Goal: Information Seeking & Learning: Learn about a topic

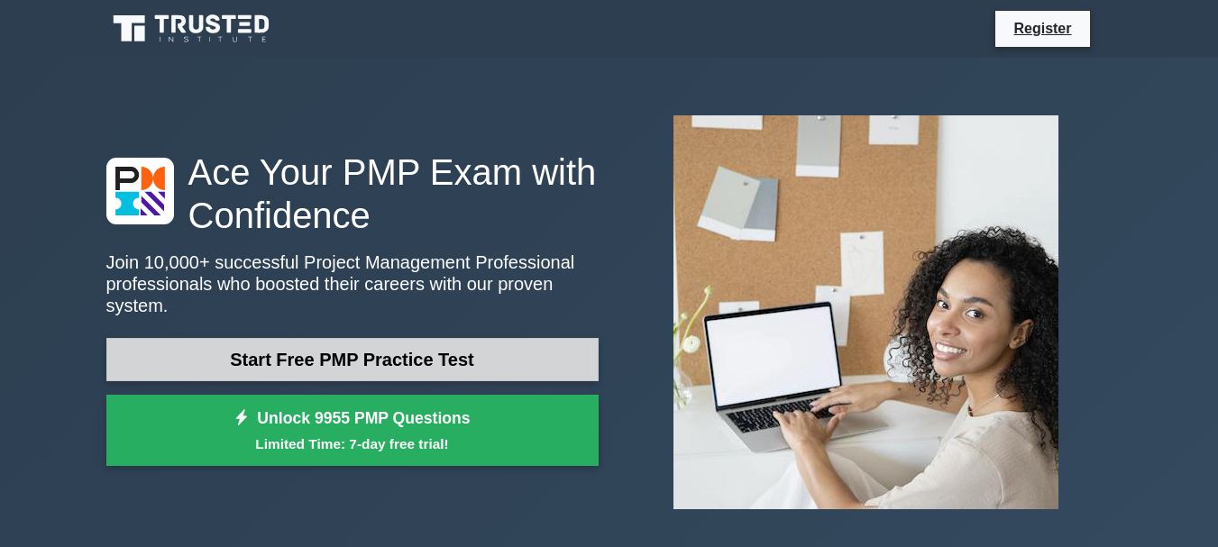
click at [356, 352] on link "Start Free PMP Practice Test" at bounding box center [352, 359] width 492 height 43
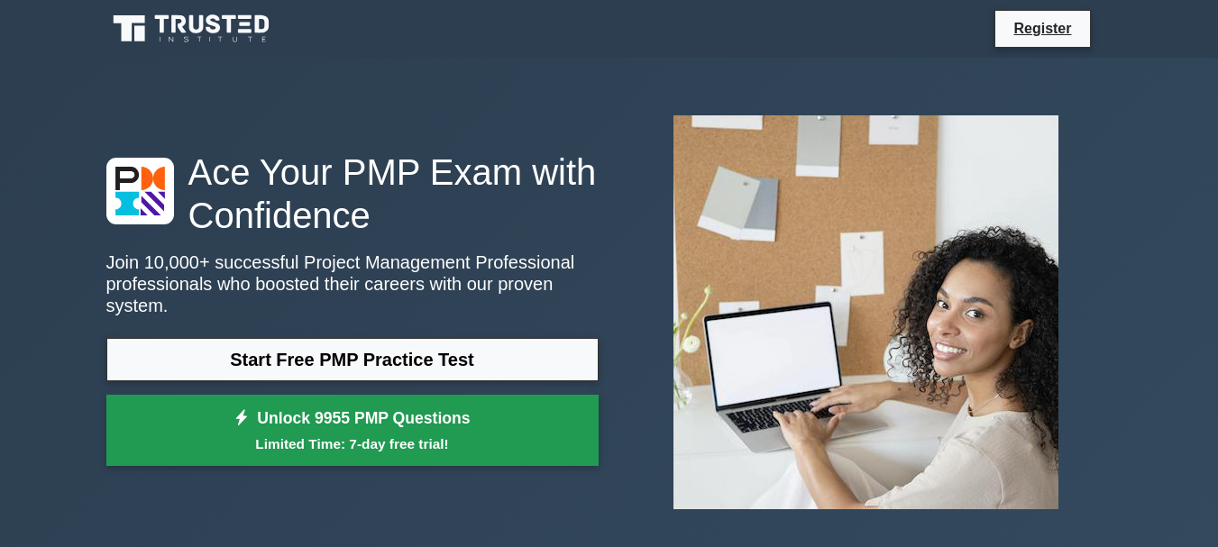
click at [384, 418] on link "Unlock 9955 PMP Questions Limited Time: 7-day free trial!" at bounding box center [352, 431] width 492 height 72
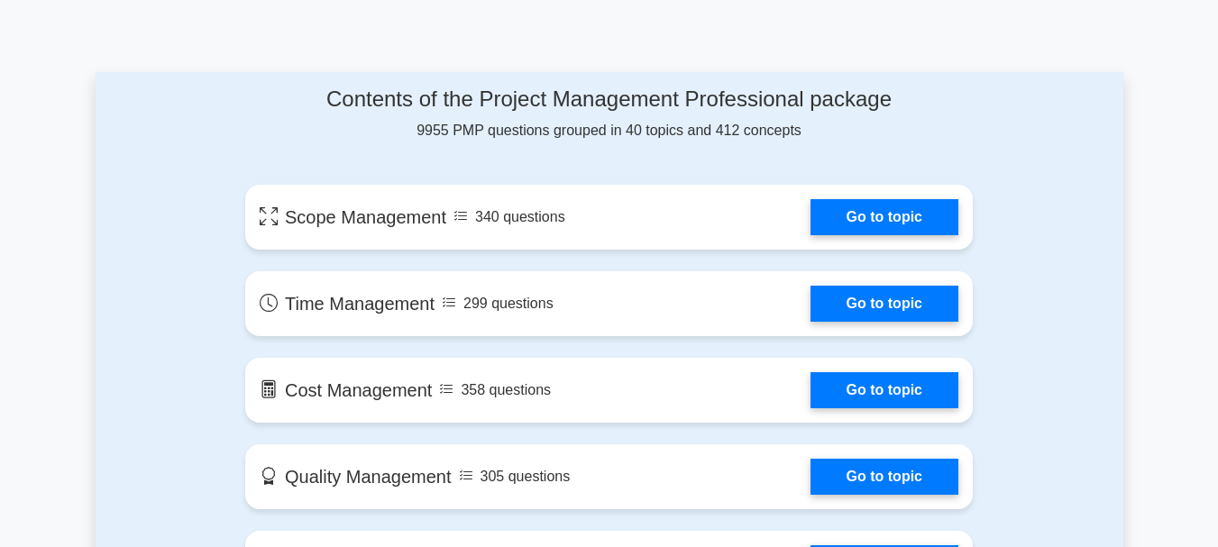
scroll to position [869, 0]
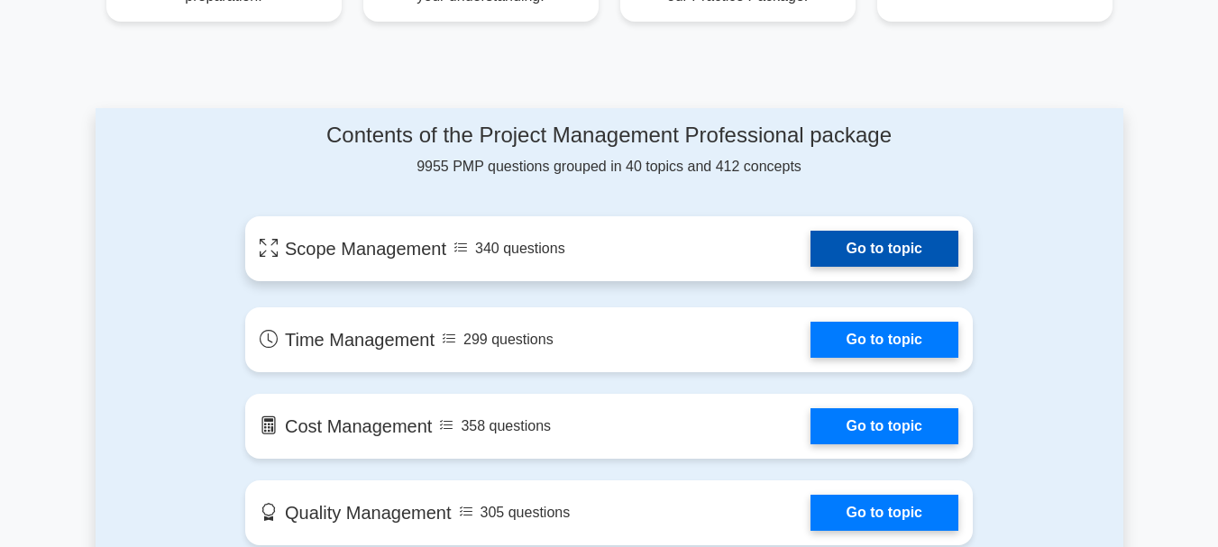
click at [880, 244] on link "Go to topic" at bounding box center [885, 249] width 148 height 36
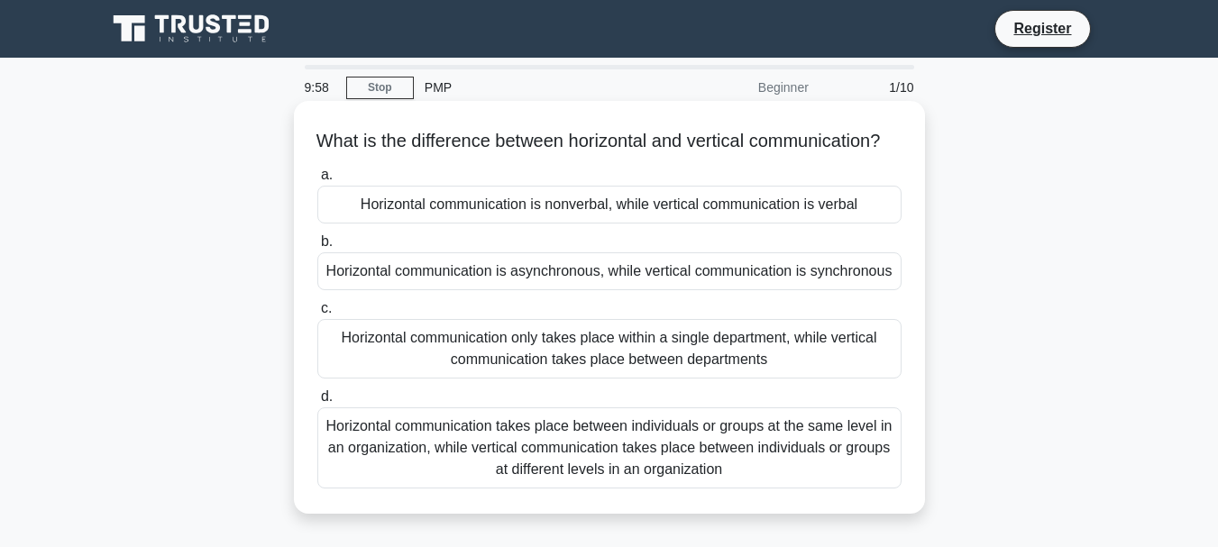
click at [771, 224] on div "Horizontal communication is nonverbal, while vertical communication is verbal" at bounding box center [609, 205] width 584 height 38
click at [317, 181] on input "a. Horizontal communication is nonverbal, while vertical communication is verbal" at bounding box center [317, 176] width 0 height 12
